Goal: Task Accomplishment & Management: Use online tool/utility

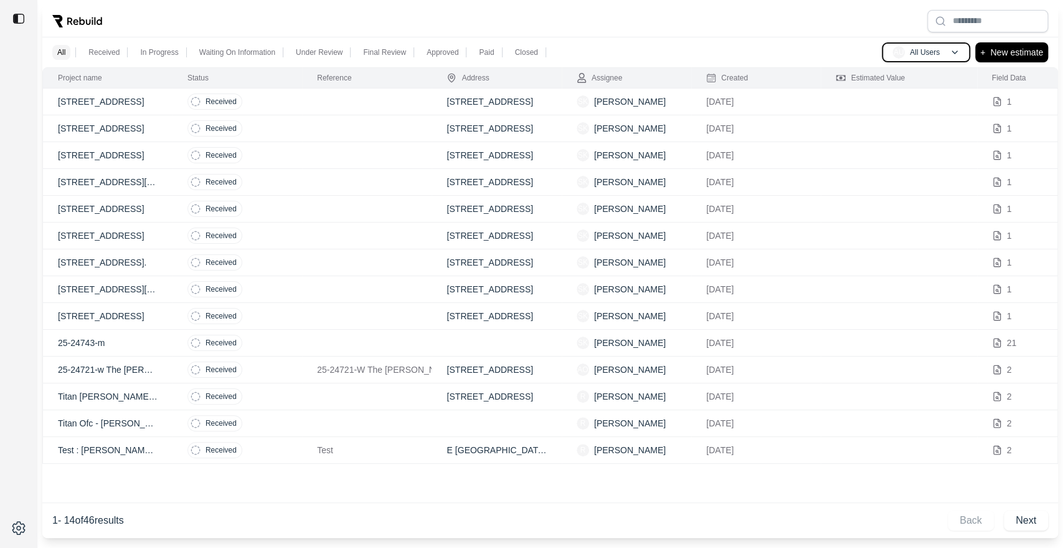
click at [937, 52] on p "All Users" at bounding box center [925, 52] width 30 height 10
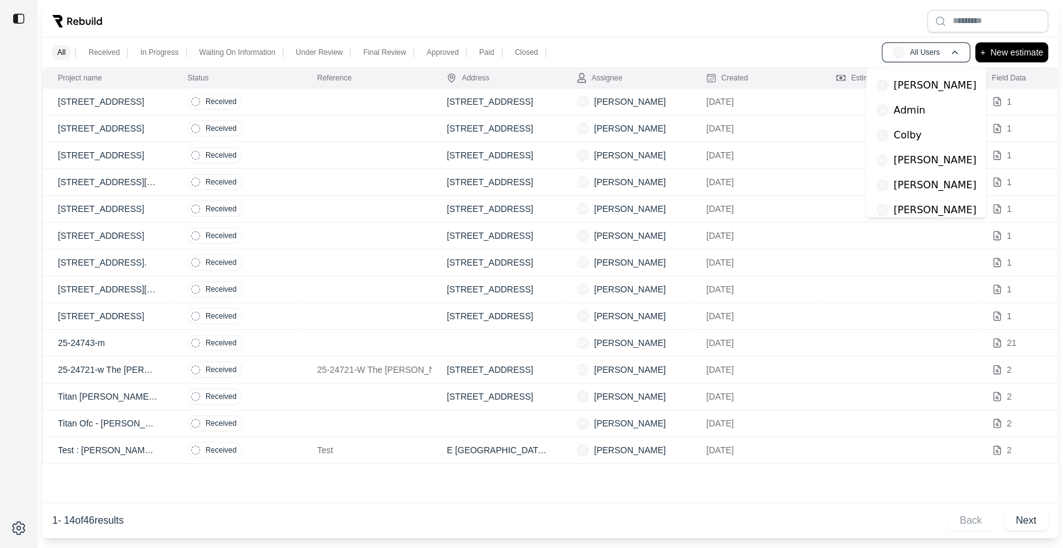
scroll to position [126, 0]
click at [922, 167] on div "AO [PERSON_NAME]" at bounding box center [926, 157] width 110 height 25
click at [881, 161] on span "AO" at bounding box center [882, 157] width 12 height 12
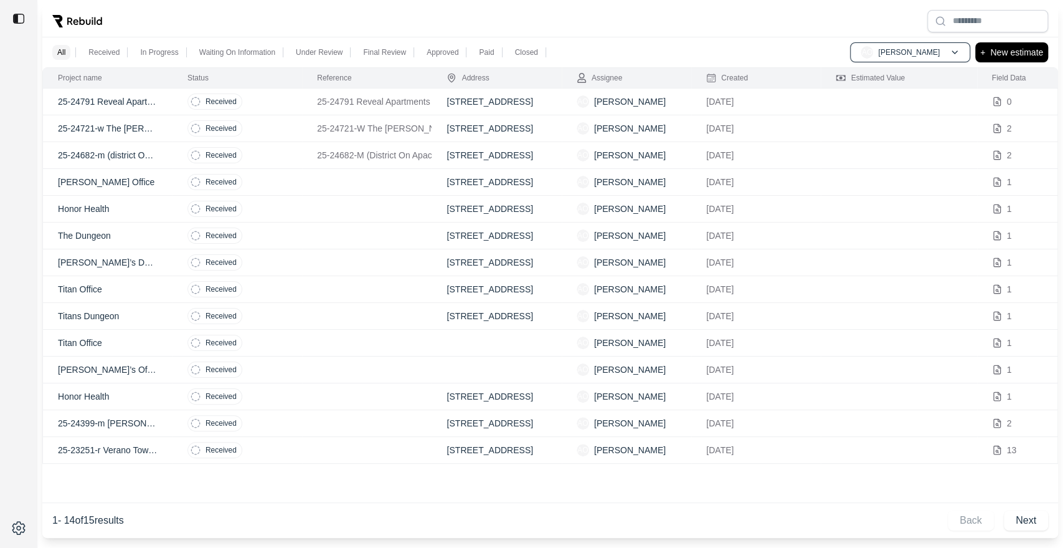
click at [187, 103] on div "Received" at bounding box center [214, 101] width 55 height 16
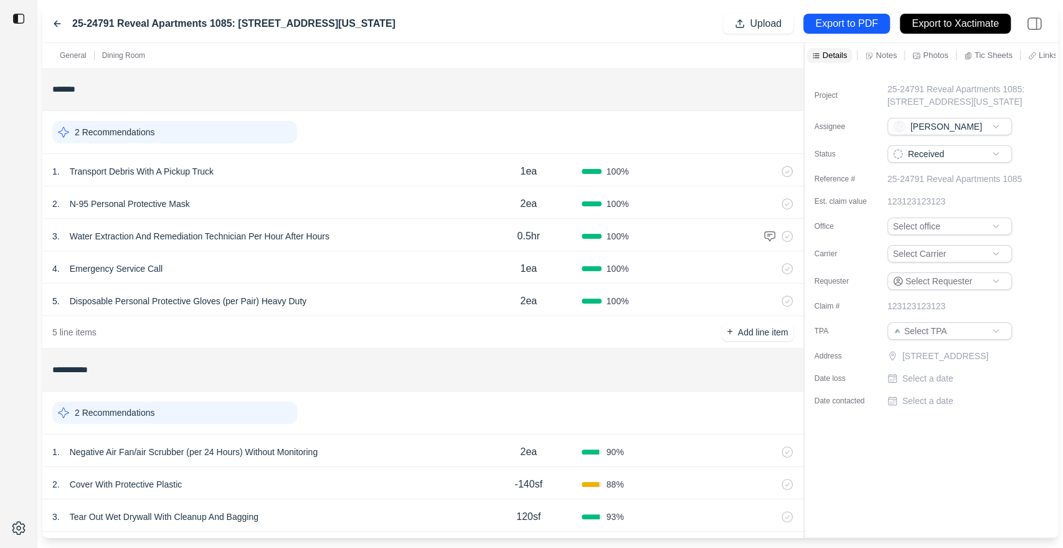
click at [207, 148] on div "2 Recommendations" at bounding box center [422, 132] width 761 height 43
click at [255, 125] on div "2 Recommendations" at bounding box center [174, 132] width 245 height 22
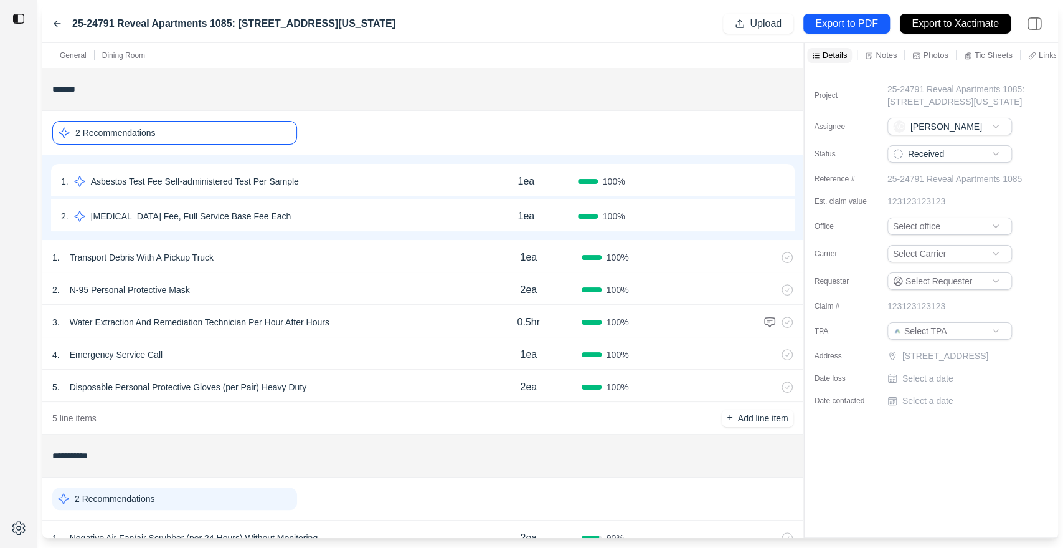
click at [741, 181] on button "Confirm" at bounding box center [749, 181] width 40 height 20
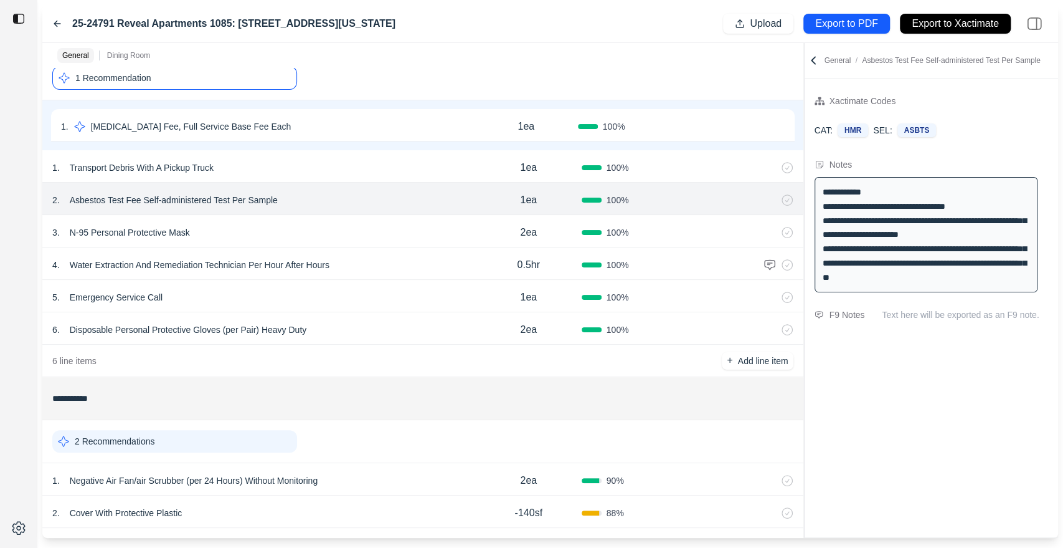
scroll to position [55, 0]
click at [283, 191] on div "2 . Asbestos Test Fee Self-administered Test Per Sample" at bounding box center [264, 199] width 424 height 17
click at [144, 194] on p "Asbestos Test Fee Self-administered Test Per Sample" at bounding box center [174, 199] width 218 height 17
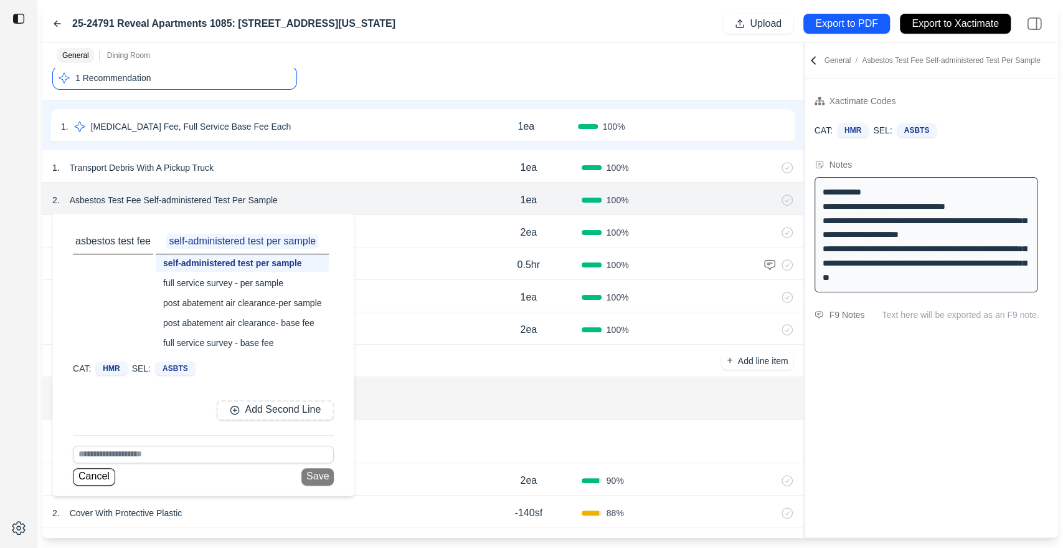
click at [245, 338] on div "full service survey - base fee" at bounding box center [242, 342] width 173 height 17
click at [316, 477] on button "Save" at bounding box center [317, 476] width 32 height 17
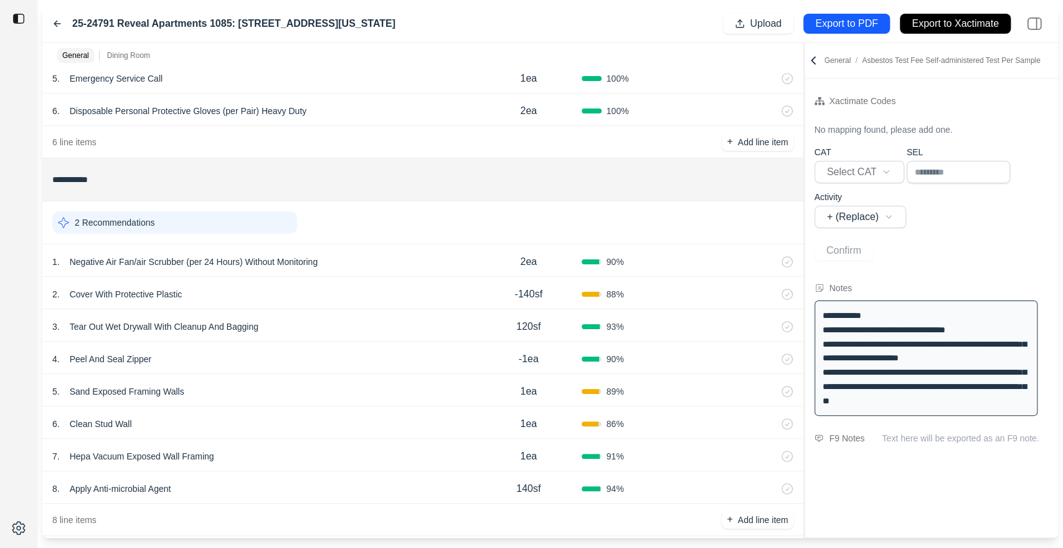
scroll to position [290, 0]
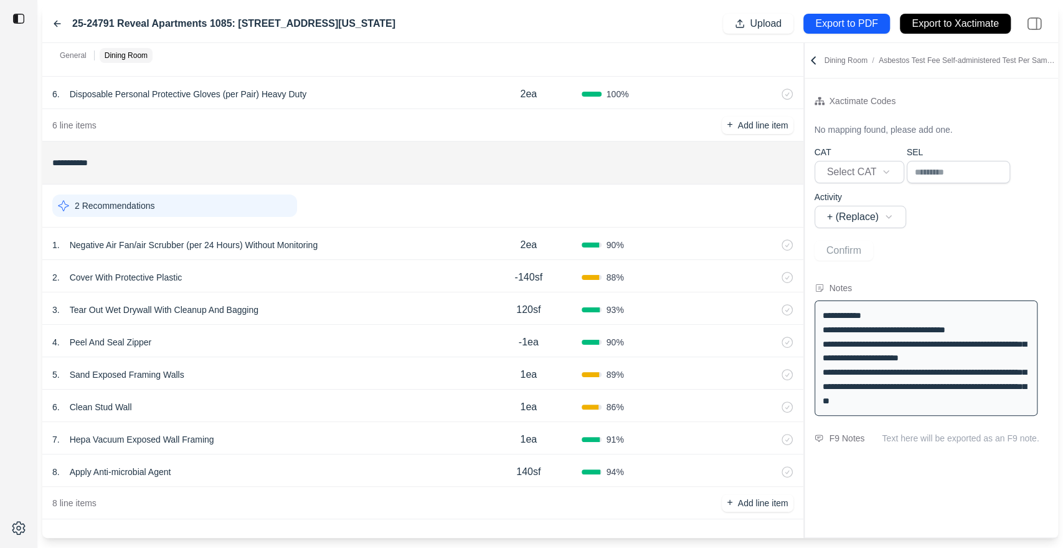
click at [228, 199] on div "2 Recommendations" at bounding box center [174, 205] width 245 height 22
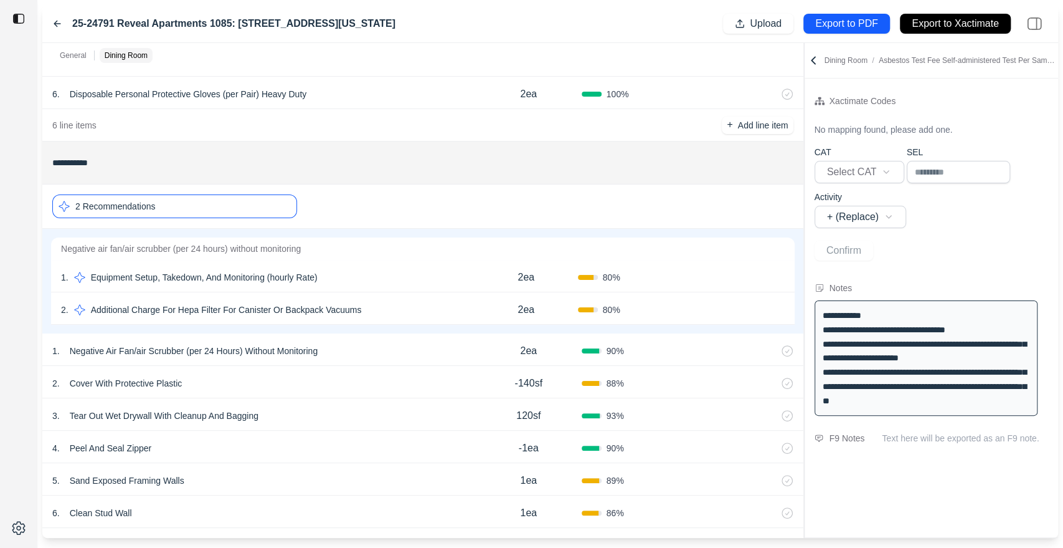
click at [225, 274] on p "Equipment Setup, Takedown, And Monitoring (hourly Rate)" at bounding box center [204, 276] width 237 height 17
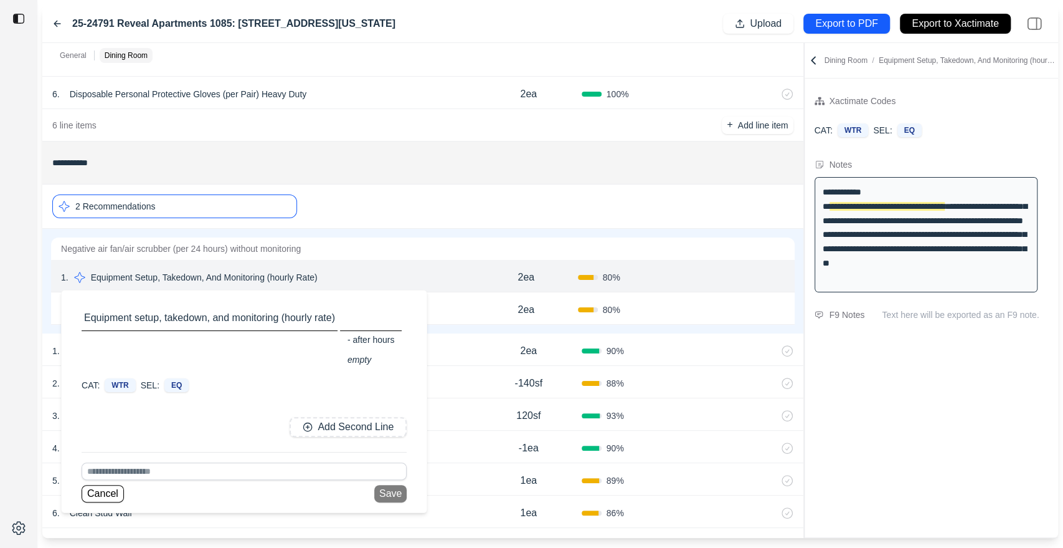
click at [746, 282] on button "Confirm" at bounding box center [749, 277] width 40 height 20
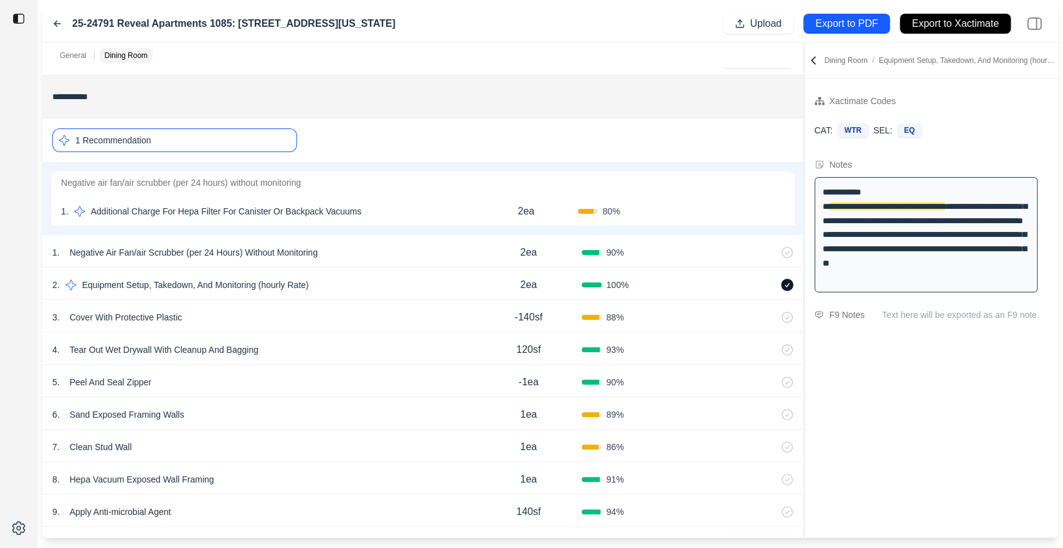
scroll to position [396, 0]
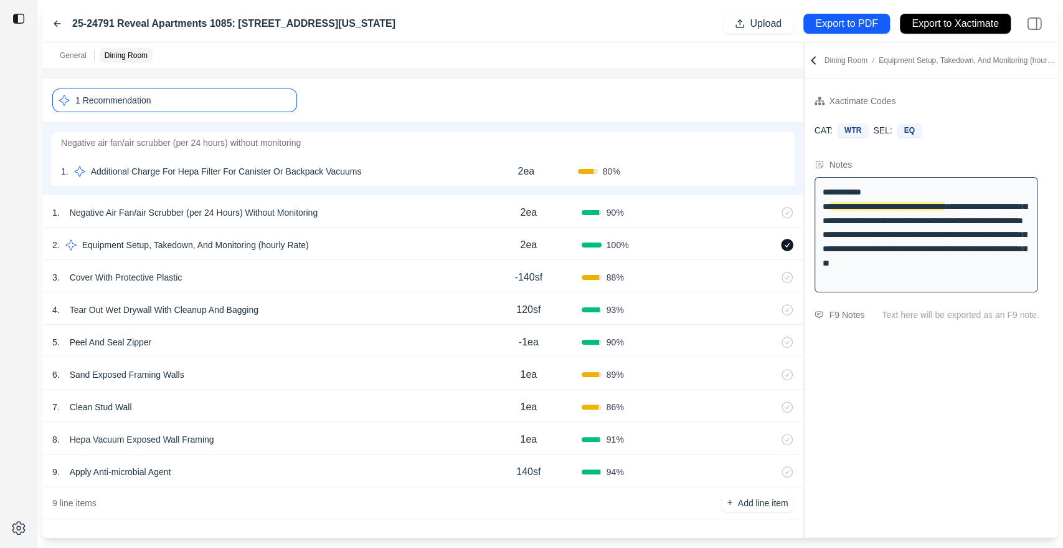
click at [524, 166] on p "2ea" at bounding box center [526, 171] width 17 height 15
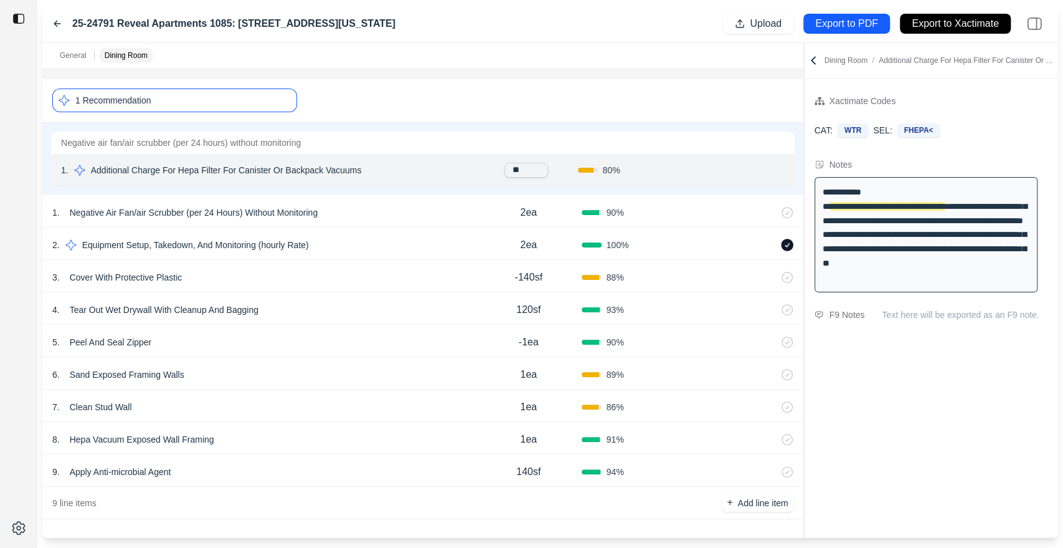
type input "*"
type input "***"
click at [488, 206] on div "2ea" at bounding box center [529, 212] width 106 height 25
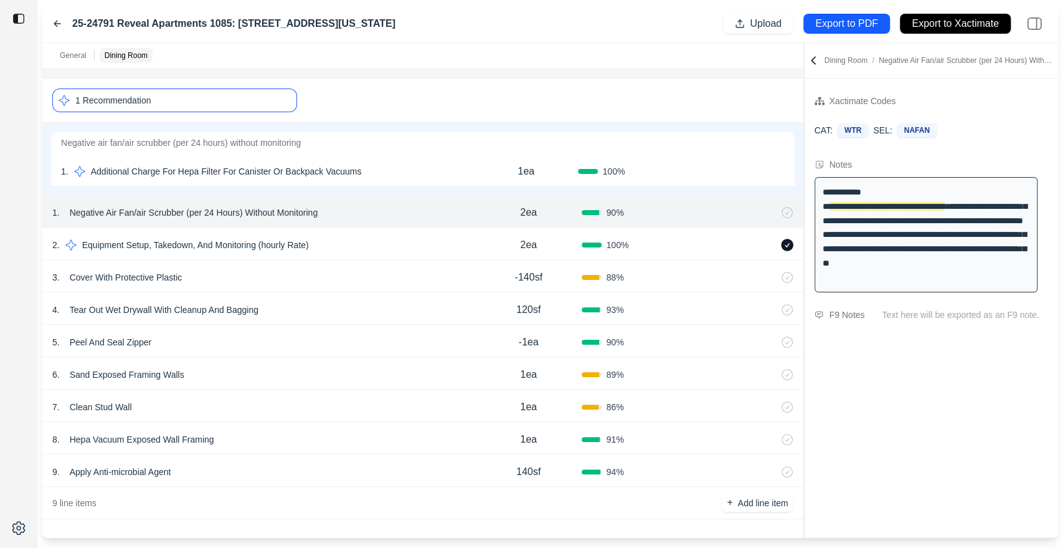
click at [523, 171] on p "1ea" at bounding box center [526, 171] width 17 height 15
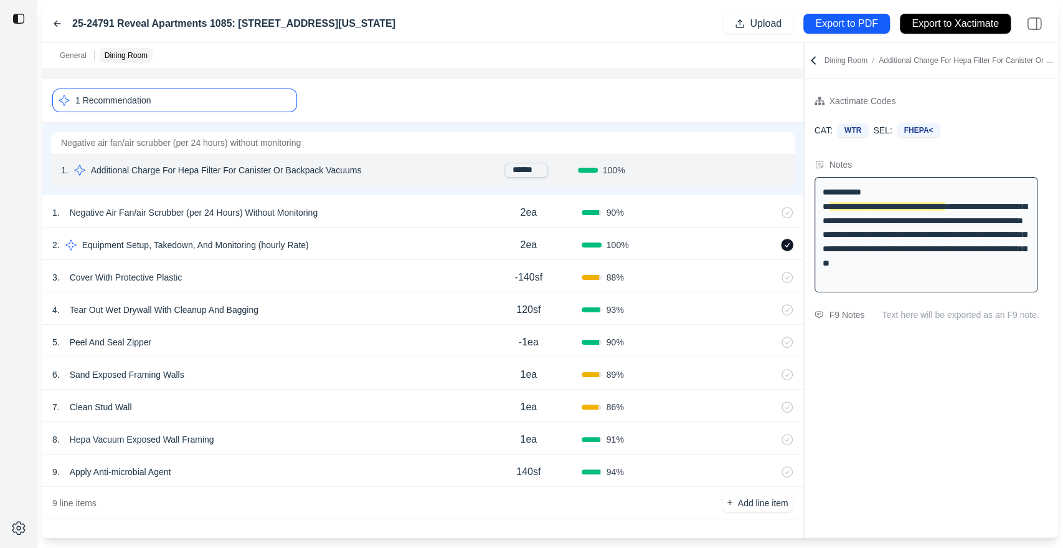
click at [518, 165] on input "******" at bounding box center [527, 170] width 44 height 15
type input "*****"
click at [749, 171] on button "Confirm" at bounding box center [749, 171] width 40 height 20
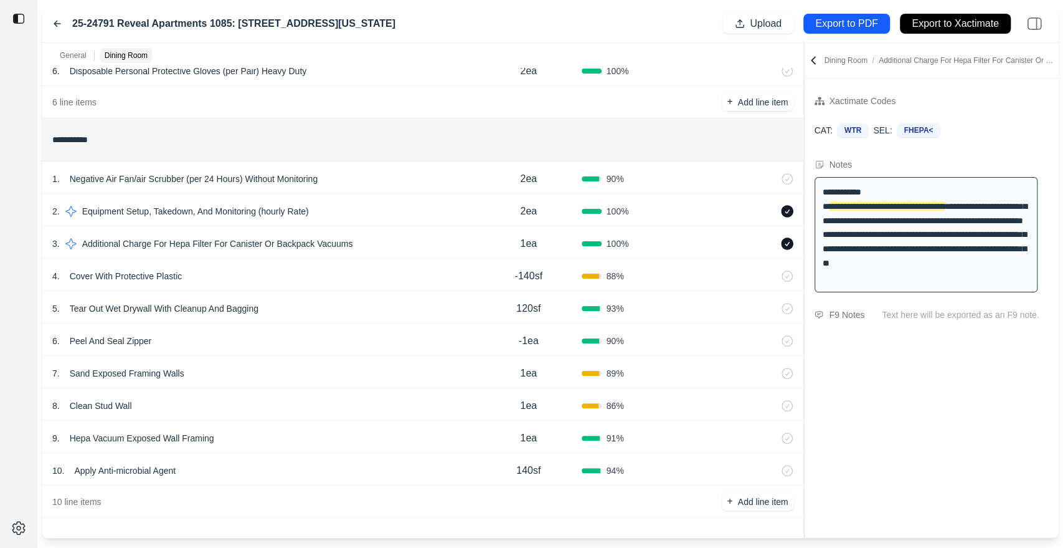
scroll to position [313, 0]
click at [836, 32] on button "Export to PDF" at bounding box center [847, 24] width 87 height 20
